Goal: Task Accomplishment & Management: Manage account settings

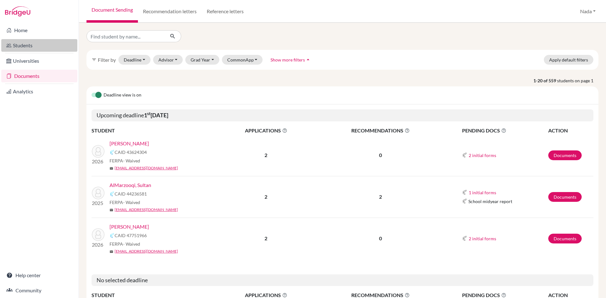
click at [38, 42] on link "Students" at bounding box center [39, 45] width 76 height 13
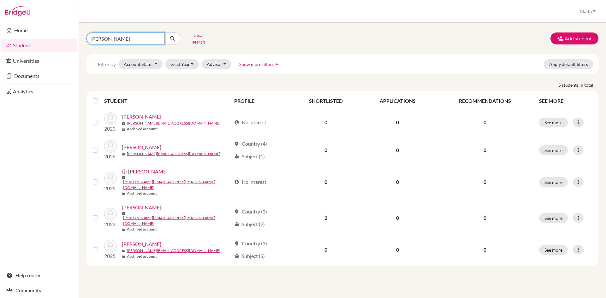
click at [123, 33] on input "[PERSON_NAME]" at bounding box center [125, 39] width 78 height 12
click at [158, 35] on input "[PERSON_NAME]" at bounding box center [125, 39] width 78 height 12
type input "rima"
click button "submit" at bounding box center [172, 39] width 17 height 12
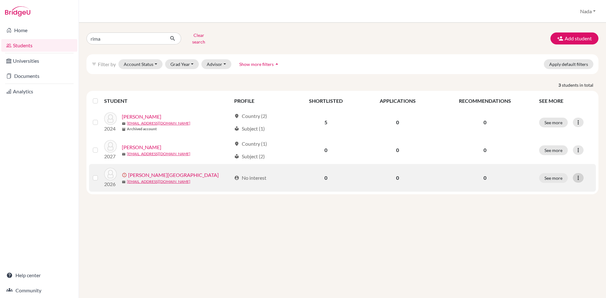
click at [582, 174] on div at bounding box center [578, 177] width 11 height 9
click at [559, 207] on button "Resend invite email" at bounding box center [554, 211] width 57 height 10
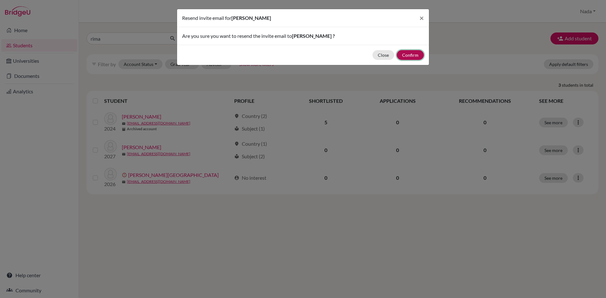
click at [405, 54] on button "Confirm" at bounding box center [410, 55] width 27 height 10
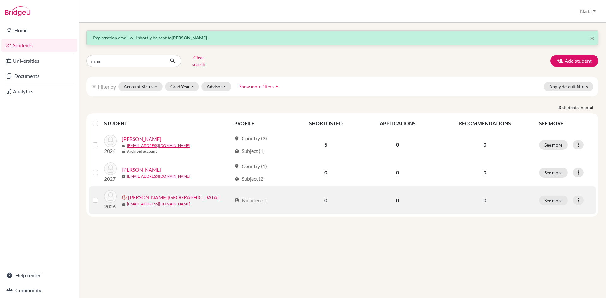
click at [146, 194] on link "[PERSON_NAME][GEOGRAPHIC_DATA]" at bounding box center [173, 198] width 91 height 8
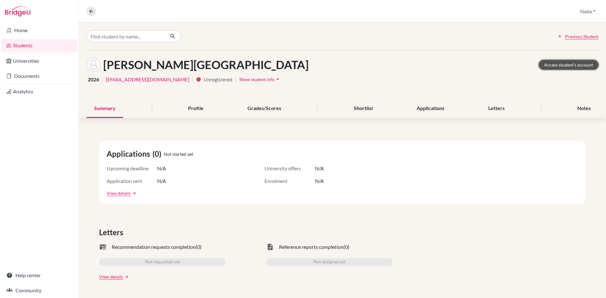
click at [559, 68] on link "Access student's account" at bounding box center [569, 65] width 60 height 10
